Goal: Book appointment/travel/reservation

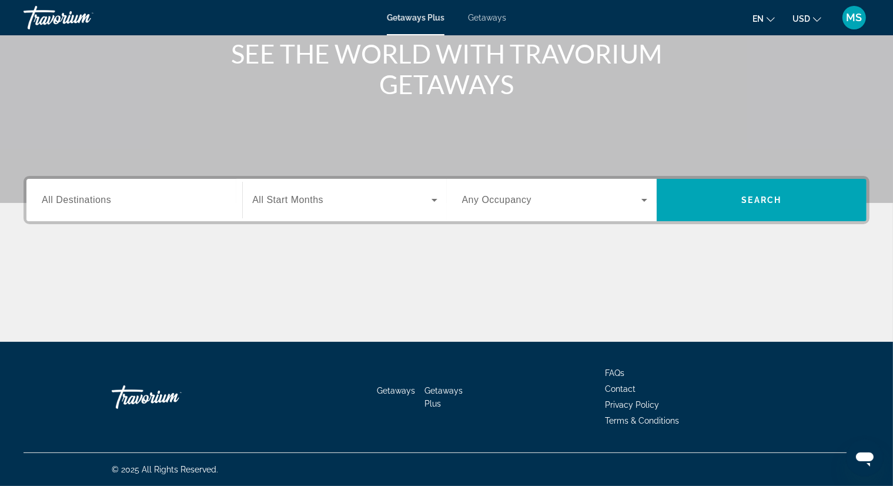
scroll to position [142, 0]
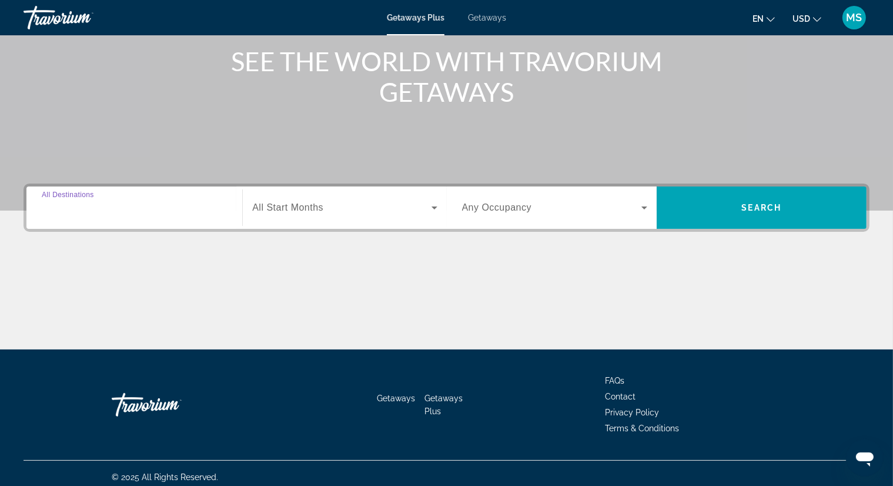
click at [169, 209] on input "Destination All Destinations" at bounding box center [134, 208] width 185 height 14
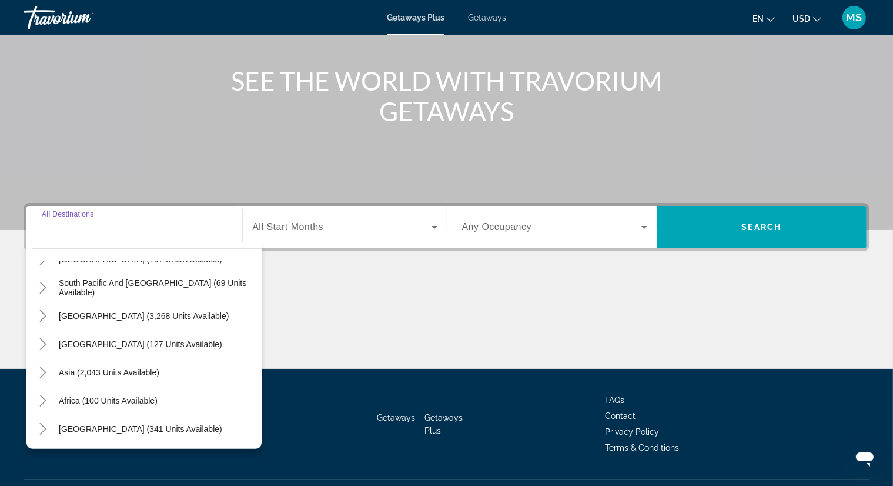
scroll to position [121, 0]
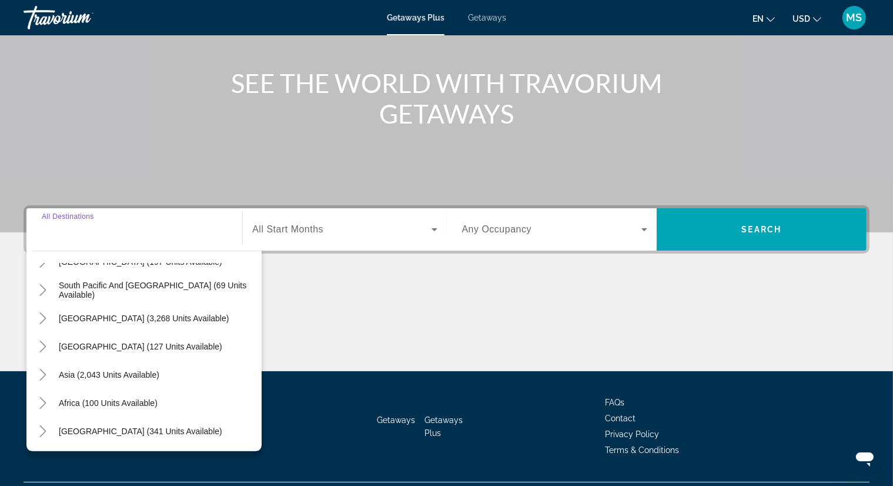
click at [173, 228] on input "Destination All Destinations" at bounding box center [134, 230] width 185 height 14
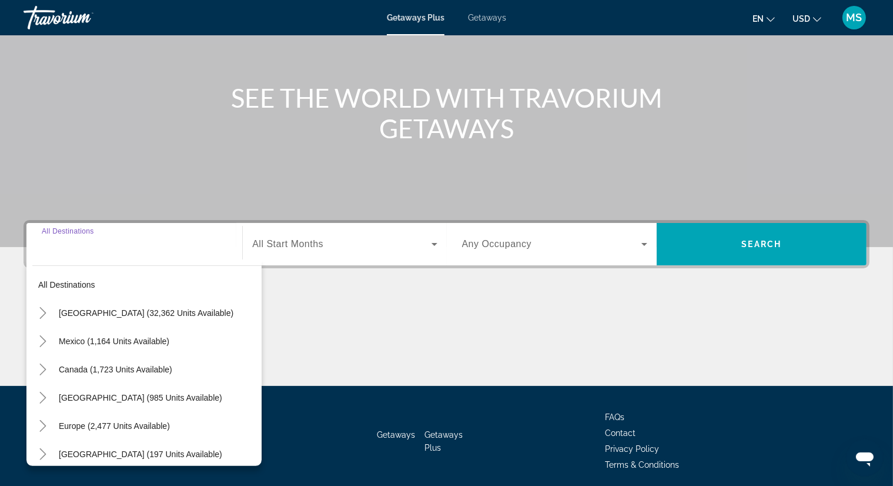
scroll to position [12, 0]
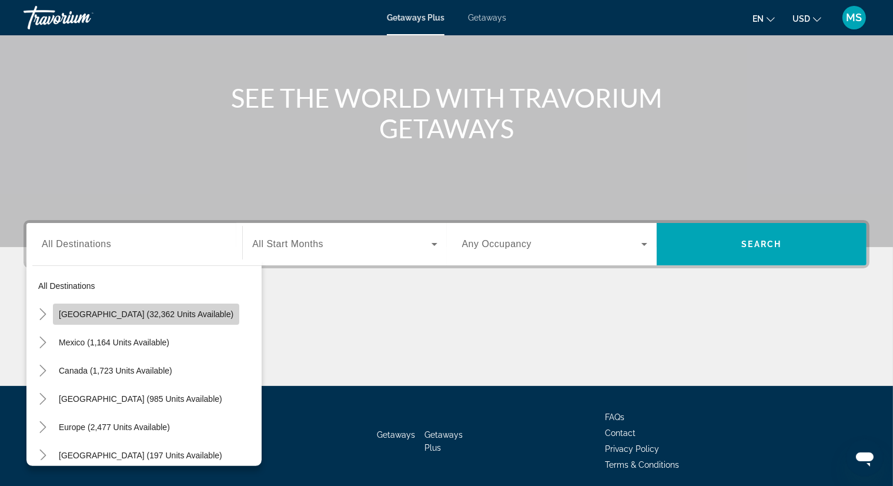
click at [178, 315] on span "[GEOGRAPHIC_DATA] (32,362 units available)" at bounding box center [146, 313] width 175 height 9
type input "**********"
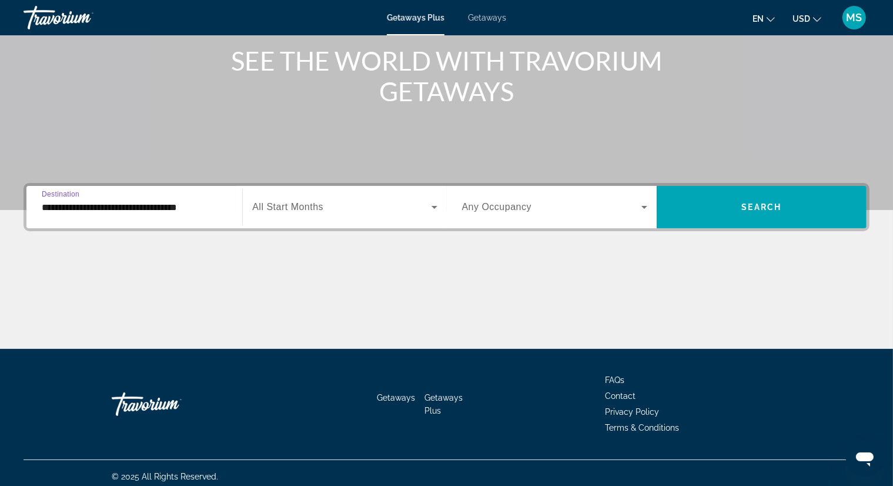
scroll to position [150, 0]
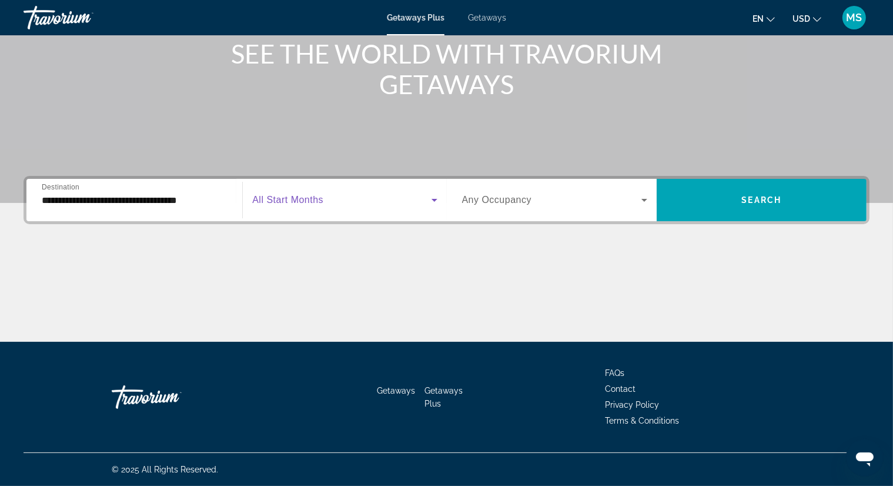
click at [426, 193] on span "Search widget" at bounding box center [341, 200] width 179 height 14
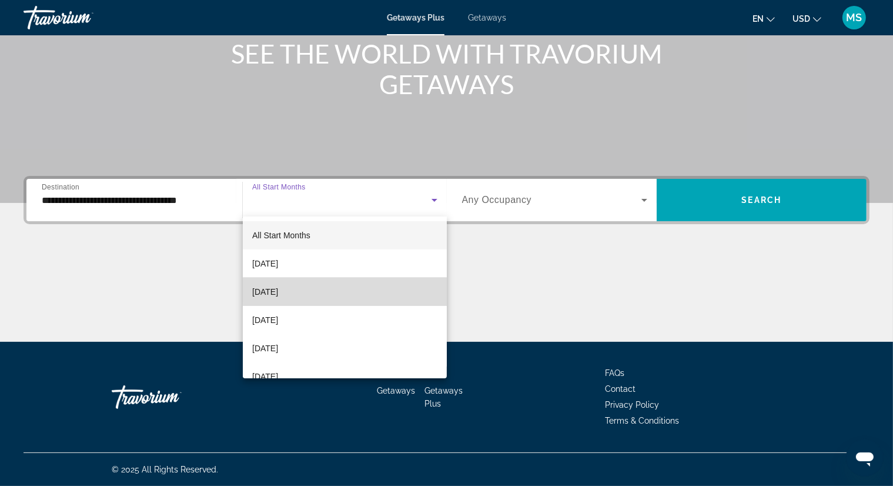
click at [381, 289] on mat-option "[DATE]" at bounding box center [345, 292] width 204 height 28
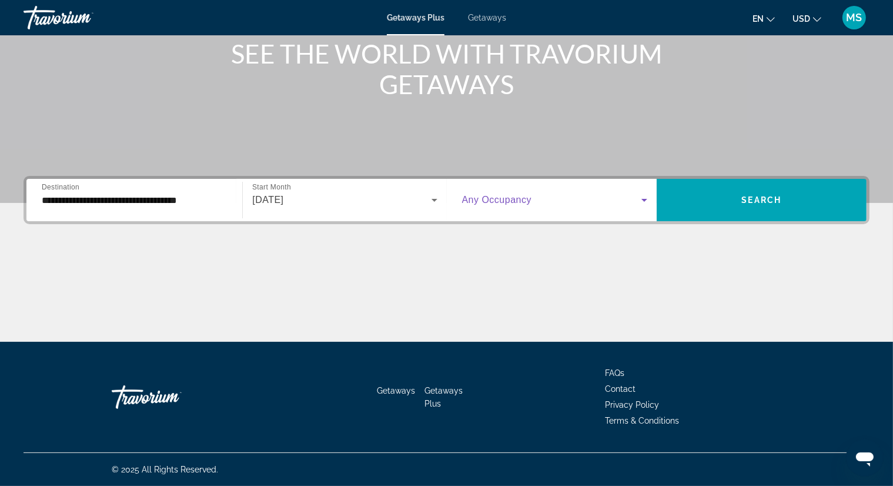
click at [615, 199] on span "Search widget" at bounding box center [551, 200] width 179 height 14
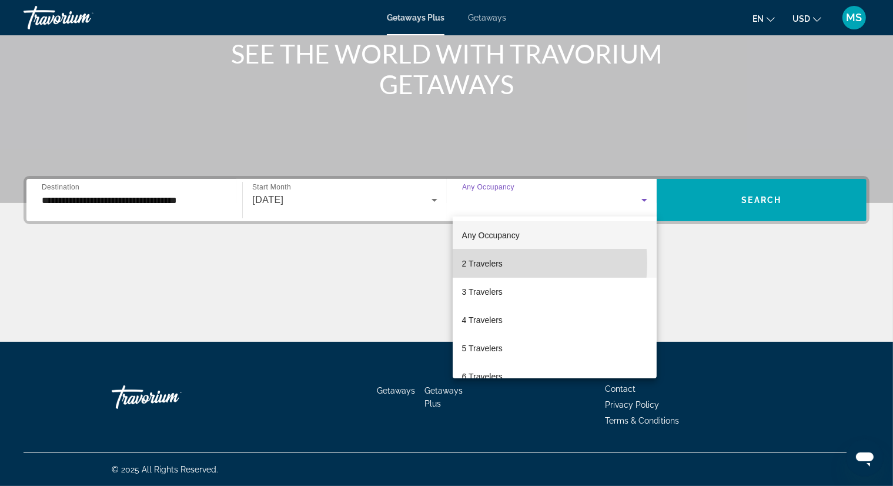
click at [501, 263] on span "2 Travelers" at bounding box center [482, 263] width 41 height 14
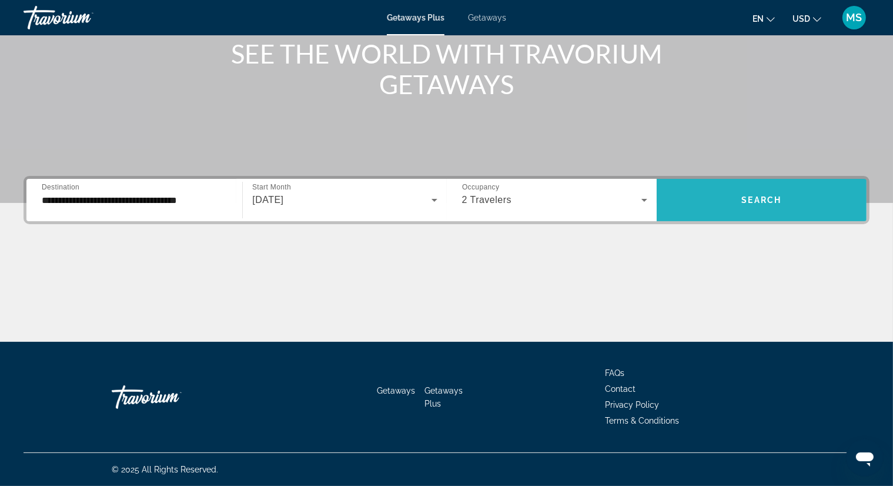
click at [736, 202] on span "Search widget" at bounding box center [762, 200] width 210 height 28
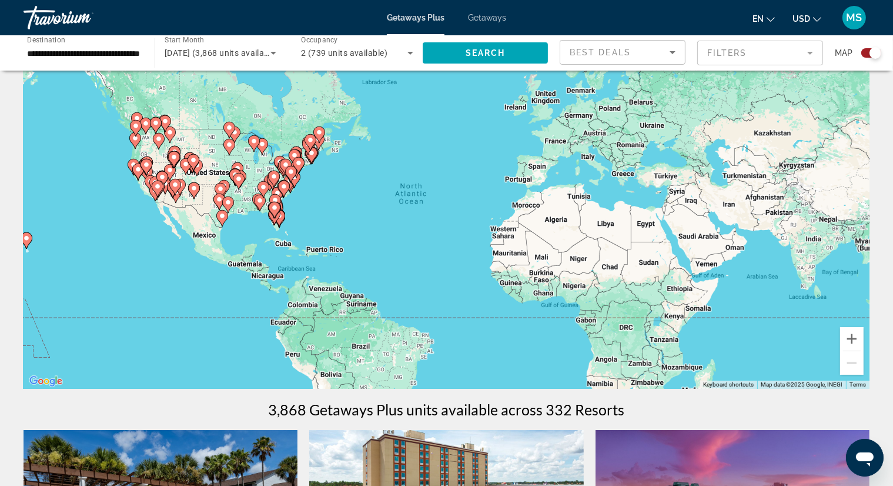
scroll to position [46, 0]
click at [316, 252] on div "To activate drag with keyboard, press Alt + Enter. Once in keyboard drag state,…" at bounding box center [447, 212] width 846 height 353
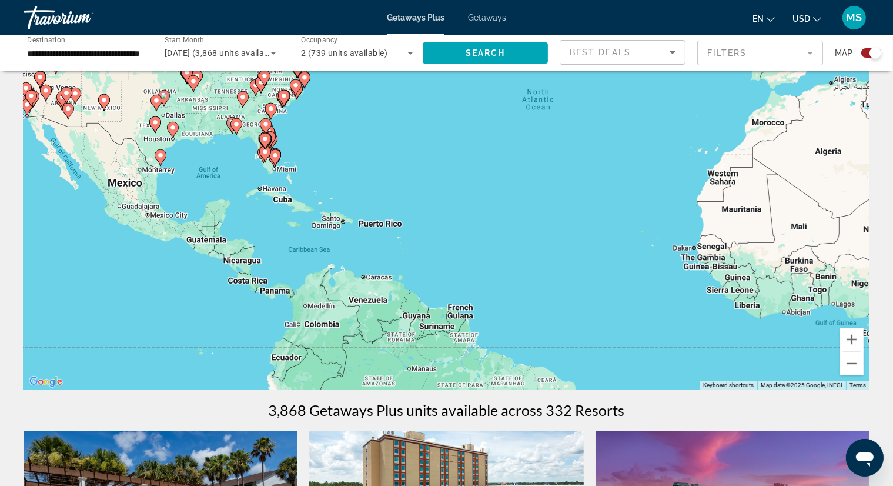
click at [345, 222] on div "To activate drag with keyboard, press Alt + Enter. Once in keyboard drag state,…" at bounding box center [447, 212] width 846 height 353
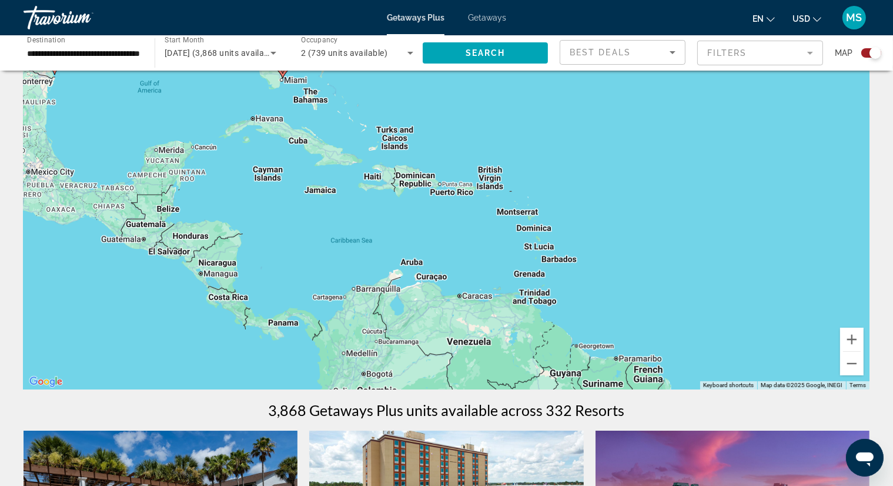
scroll to position [0, 0]
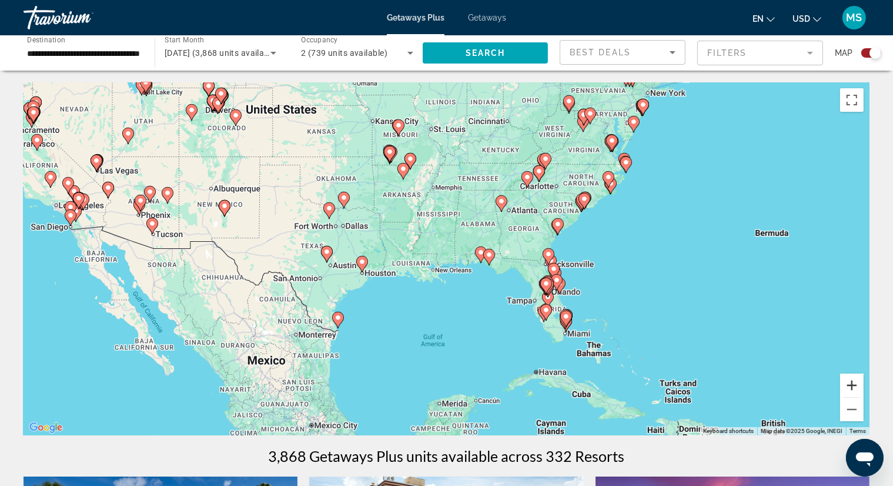
click at [843, 391] on button "Zoom in" at bounding box center [852, 385] width 24 height 24
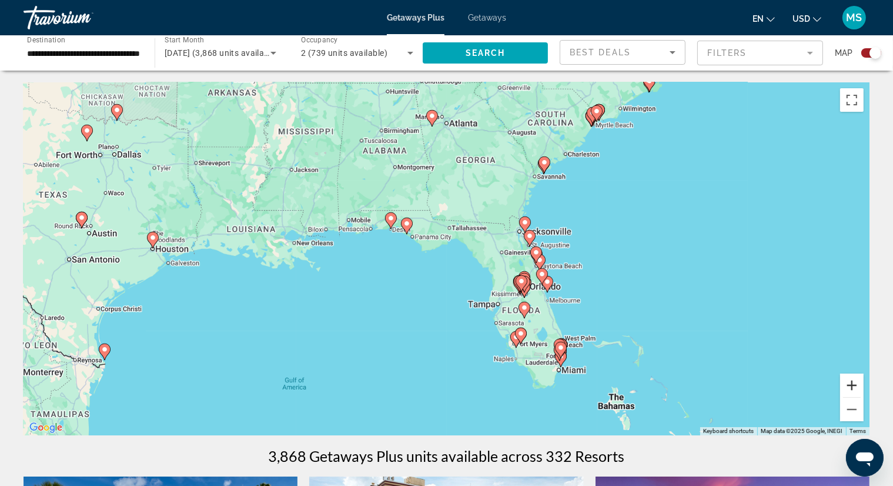
click at [851, 388] on button "Zoom in" at bounding box center [852, 385] width 24 height 24
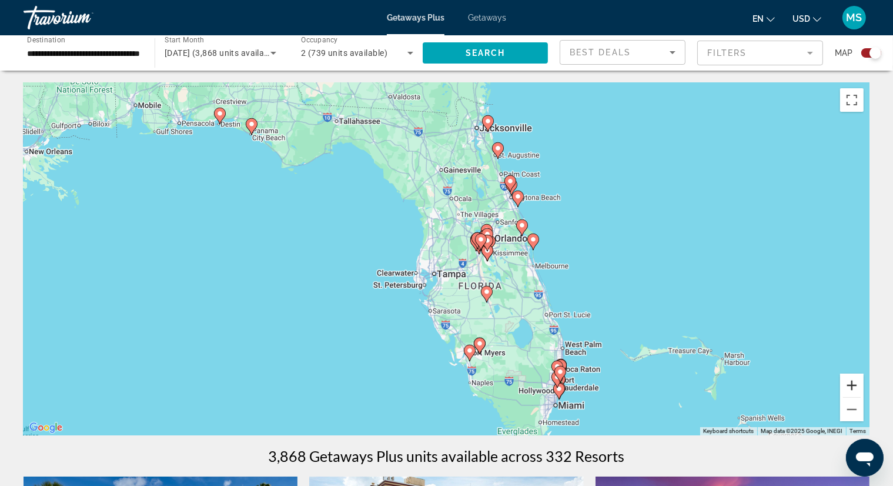
click at [846, 374] on button "Zoom in" at bounding box center [852, 385] width 24 height 24
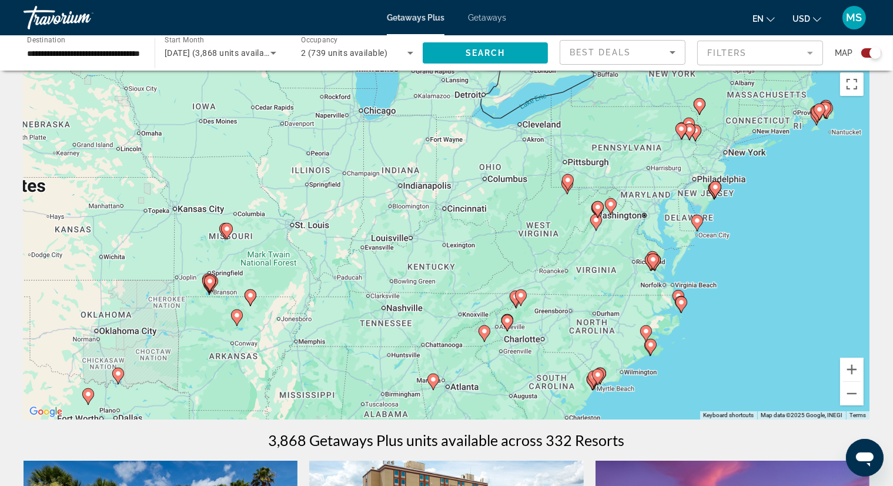
scroll to position [9, 0]
